Goal: Information Seeking & Learning: Learn about a topic

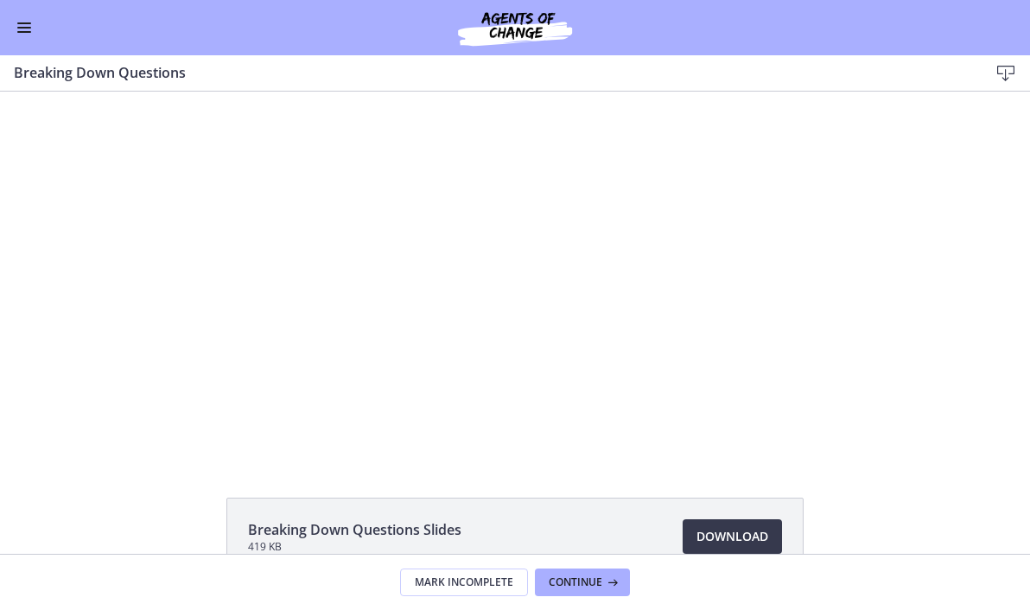
scroll to position [670, 0]
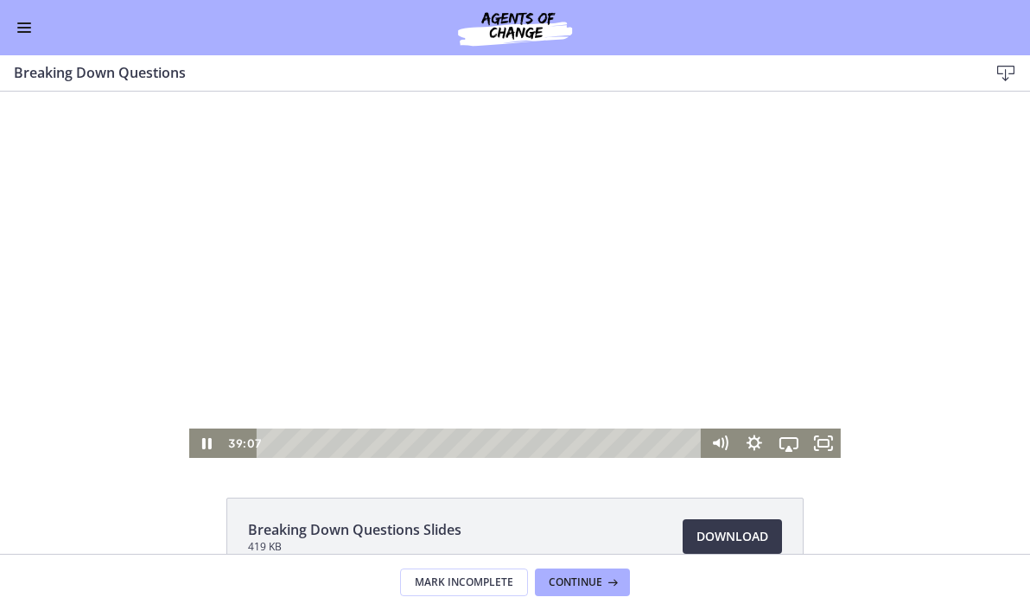
click at [220, 355] on div at bounding box center [515, 275] width 652 height 366
click at [212, 445] on icon "Play Video" at bounding box center [208, 443] width 35 height 29
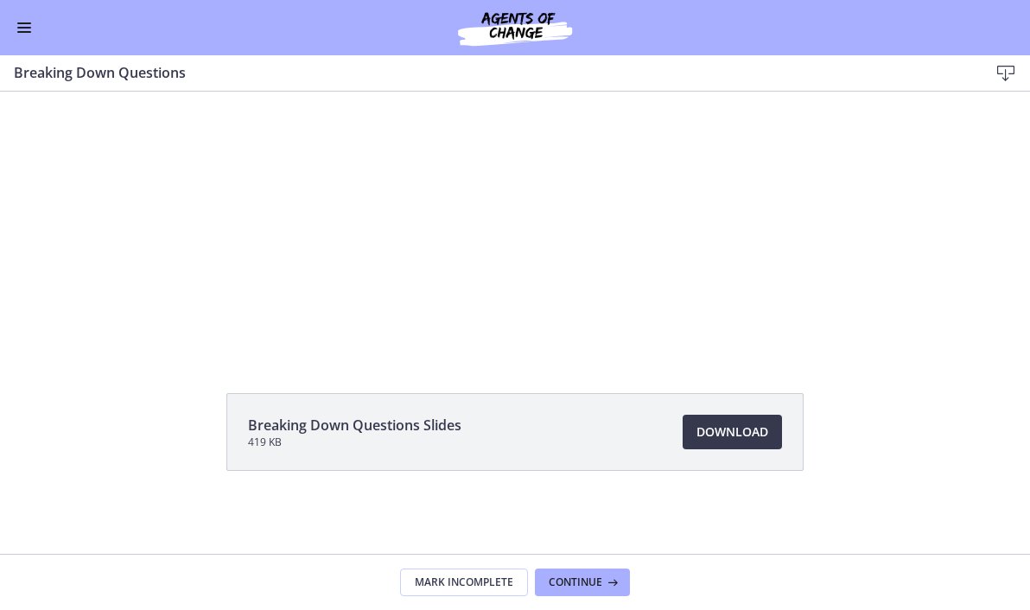
scroll to position [0, 0]
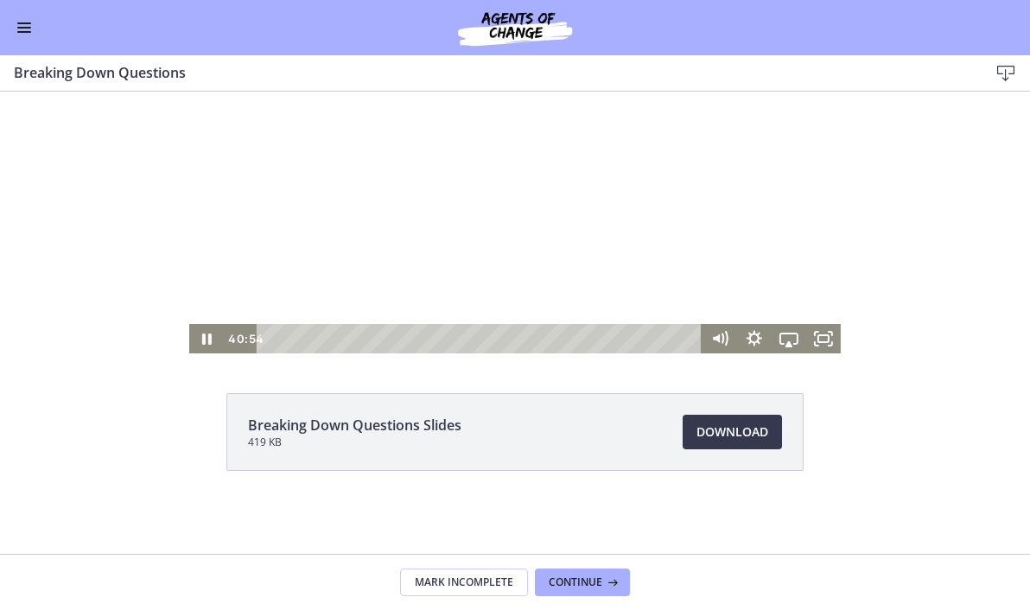
drag, startPoint x: 678, startPoint y: 147, endPoint x: 385, endPoint y: 156, distance: 294.0
click at [382, 156] on div at bounding box center [515, 170] width 652 height 366
click at [204, 347] on icon "Play Video" at bounding box center [208, 338] width 35 height 29
drag, startPoint x: 672, startPoint y: 149, endPoint x: 654, endPoint y: 171, distance: 28.9
click at [654, 171] on div at bounding box center [515, 170] width 652 height 366
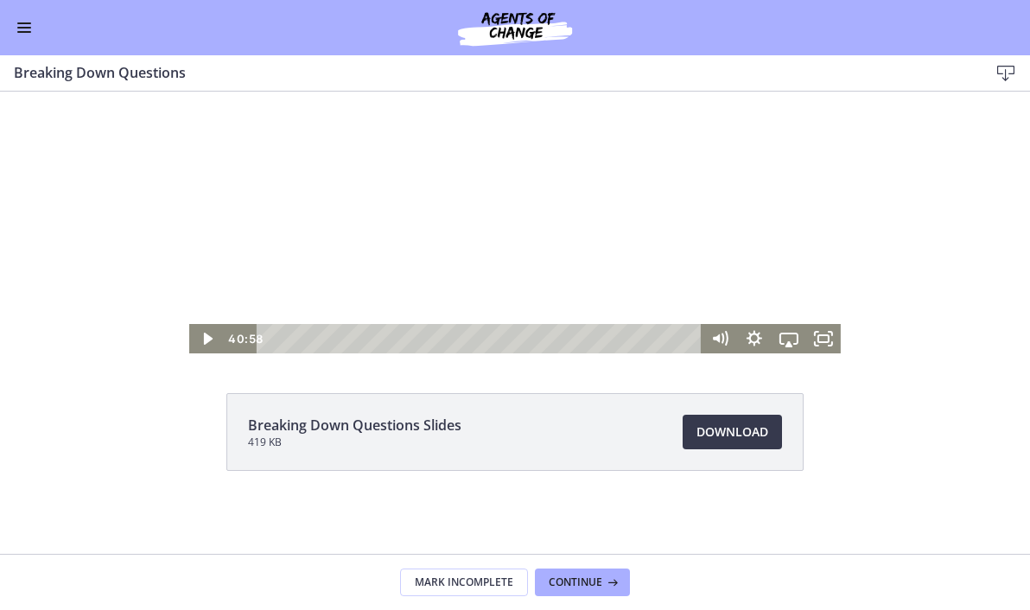
click at [405, 207] on div at bounding box center [515, 170] width 652 height 366
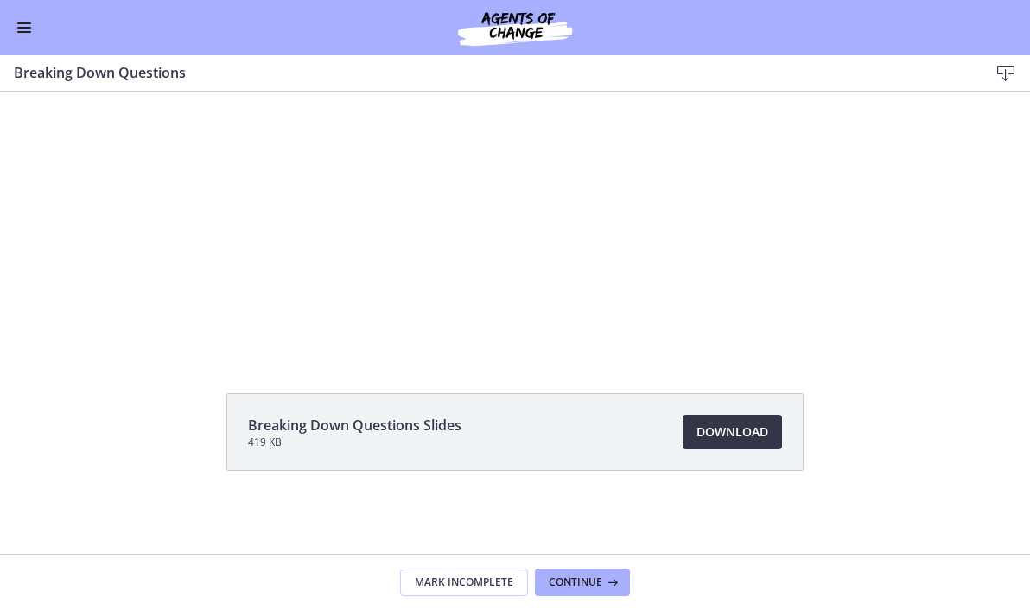
click at [726, 430] on span "Download Opens in a new window" at bounding box center [733, 432] width 72 height 21
click at [576, 589] on button "Continue" at bounding box center [582, 583] width 95 height 28
